Goal: Task Accomplishment & Management: Use online tool/utility

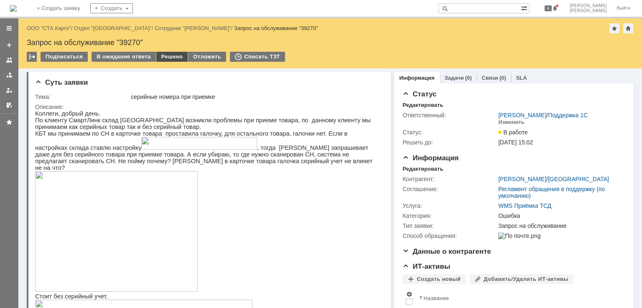
click at [176, 54] on div "Решено" at bounding box center [172, 57] width 32 height 10
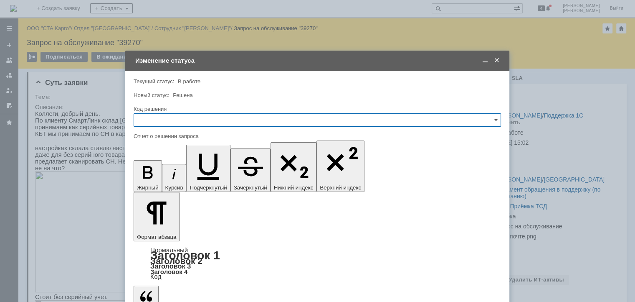
click at [169, 117] on input "text" at bounding box center [318, 119] width 368 height 13
click at [161, 225] on div "Решено" at bounding box center [317, 231] width 367 height 13
type input "Решено"
click at [487, 61] on span at bounding box center [485, 61] width 8 height 8
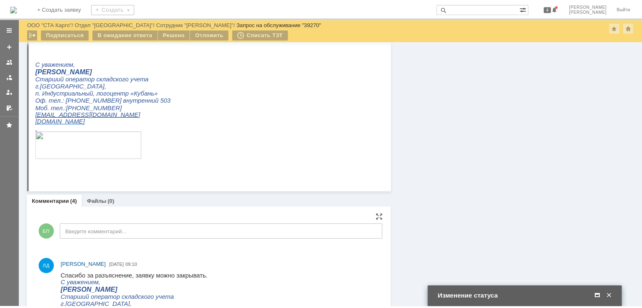
scroll to position [919, 0]
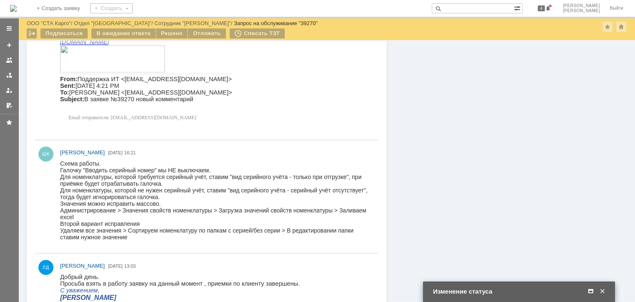
click at [587, 289] on span at bounding box center [591, 291] width 8 height 8
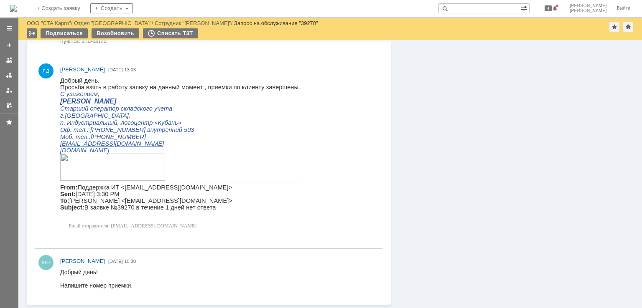
scroll to position [576, 0]
